Goal: Task Accomplishment & Management: Manage account settings

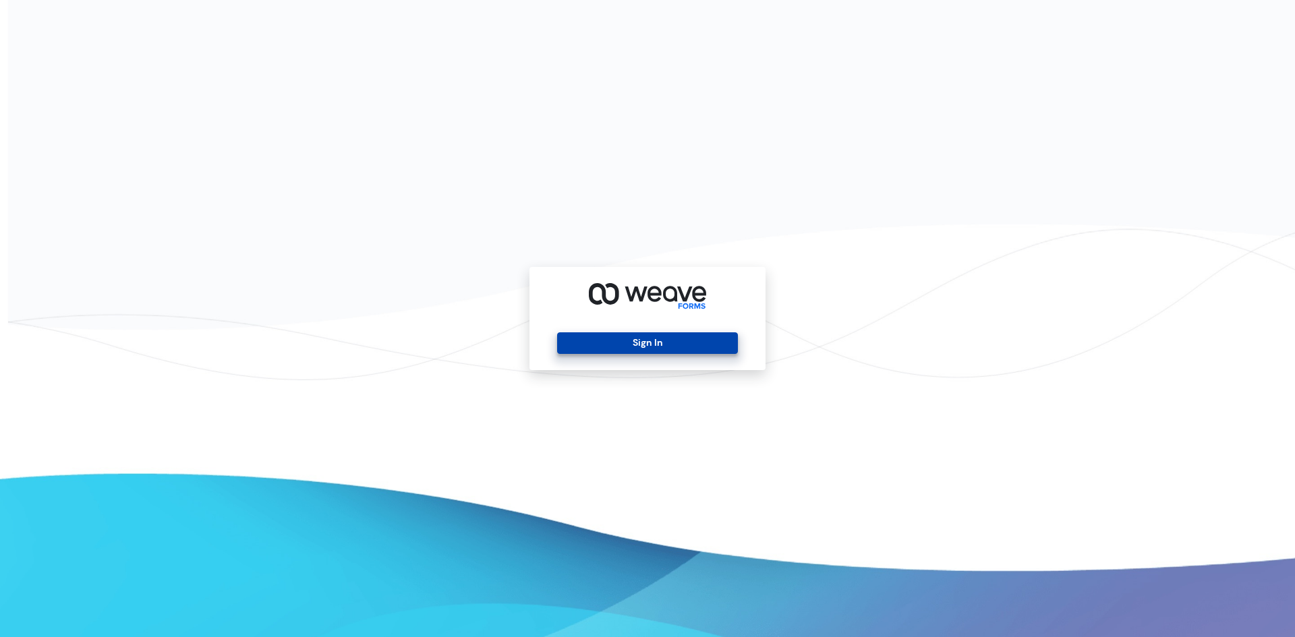
click at [602, 335] on button "Sign In" at bounding box center [647, 344] width 180 height 22
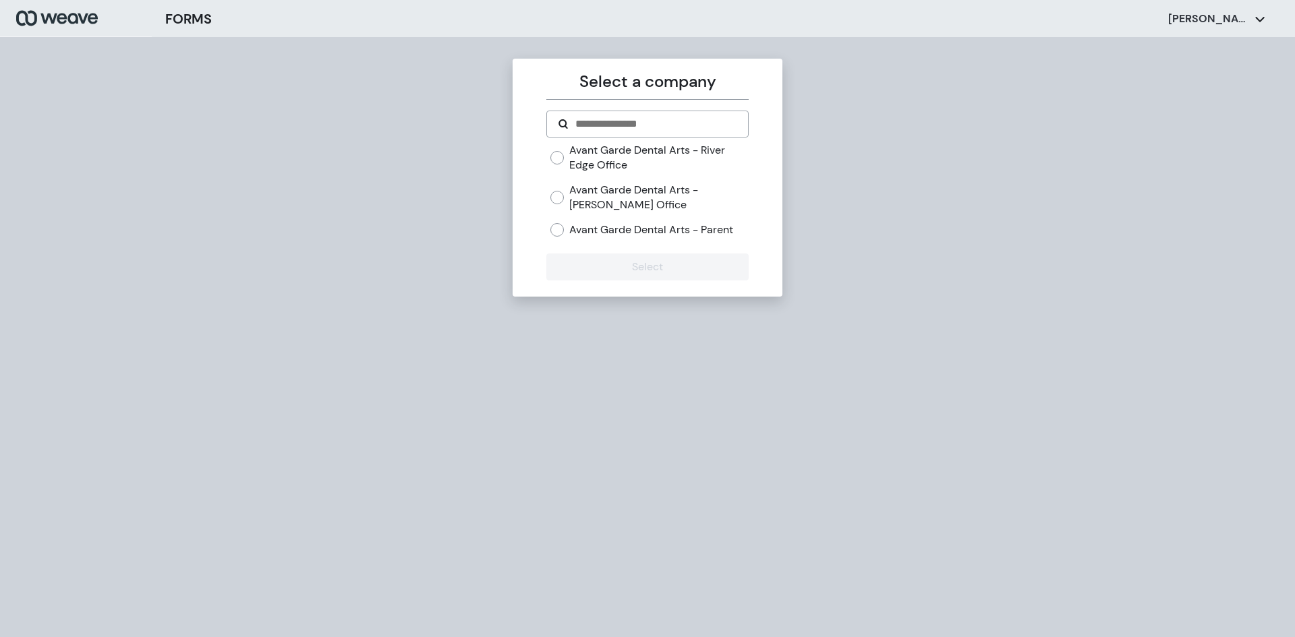
click at [550, 230] on div "Avant Garde Dental Arts - River Edge Office Avant Garde Dental Arts - Wayne Off…" at bounding box center [647, 195] width 202 height 105
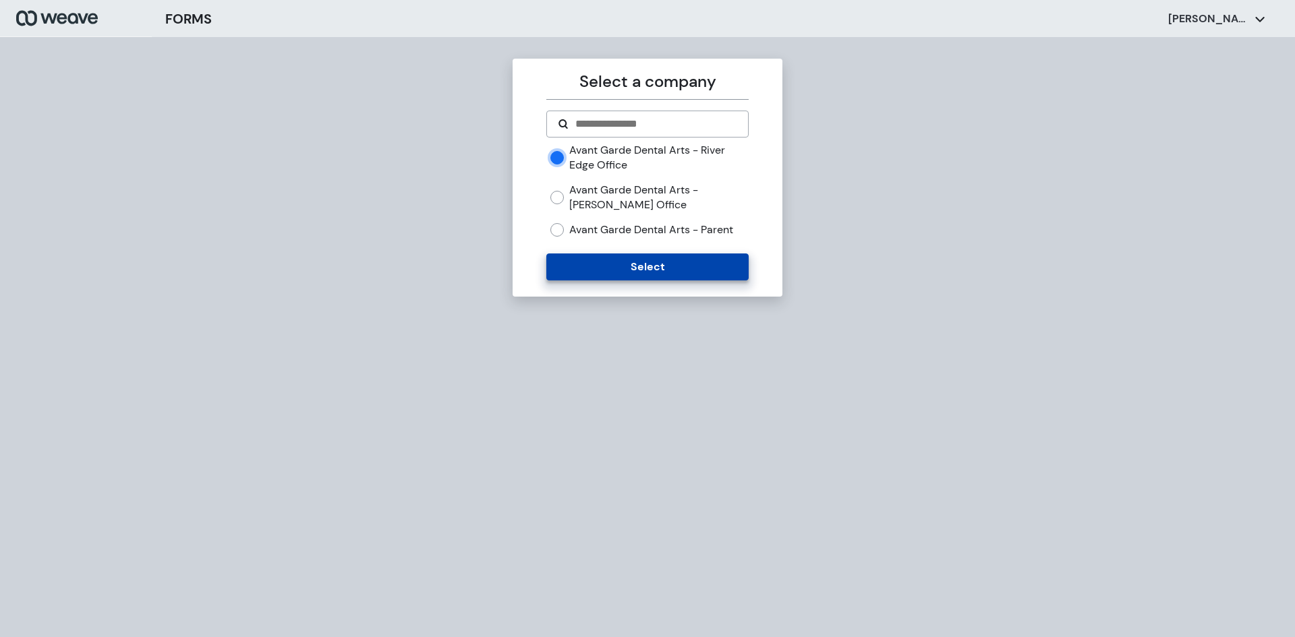
click at [622, 264] on button "Select" at bounding box center [647, 267] width 202 height 27
